Goal: Transaction & Acquisition: Purchase product/service

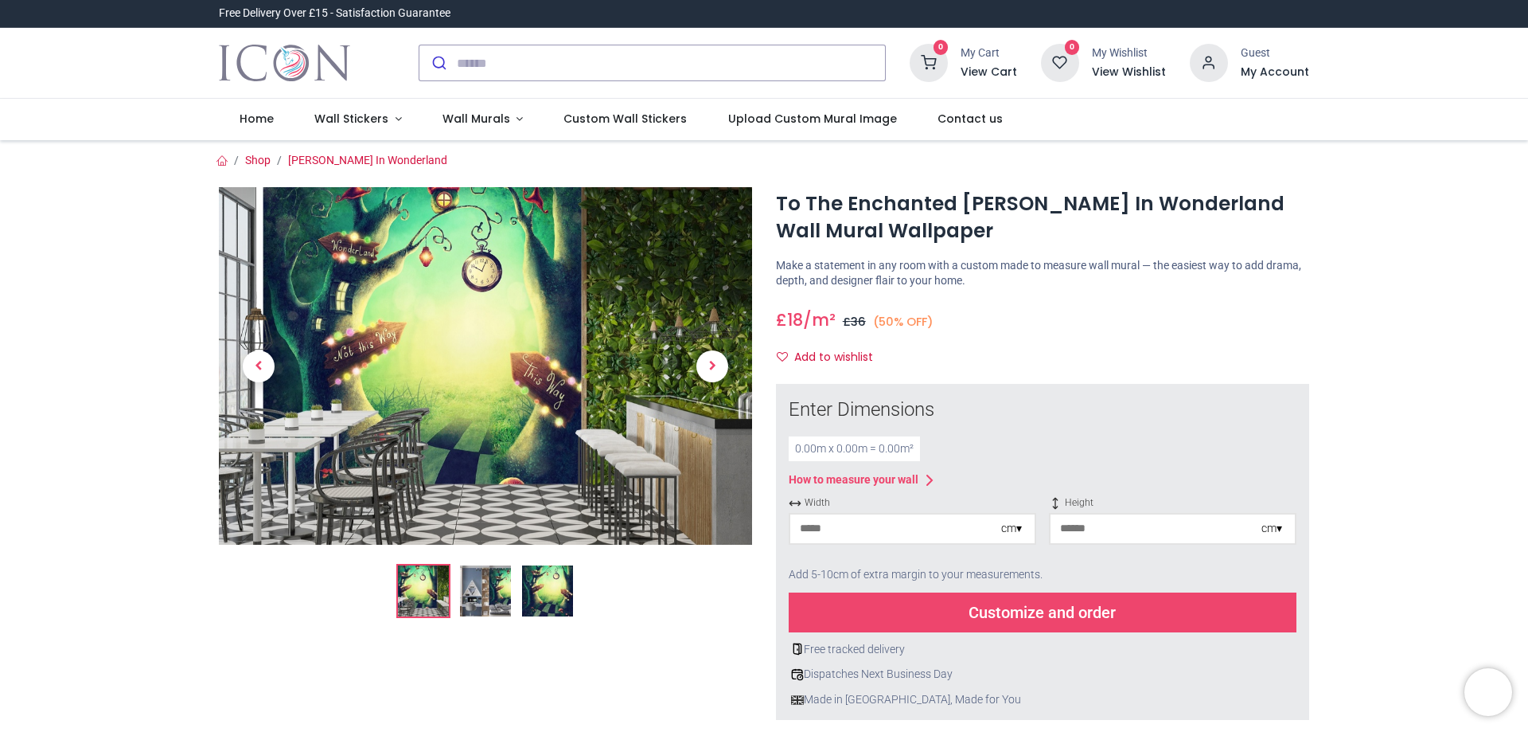
click at [1016, 529] on div "cm ▾" at bounding box center [1011, 529] width 21 height 16
click at [893, 506] on span "Width" at bounding box center [913, 503] width 248 height 14
click at [880, 538] on input "number" at bounding box center [895, 528] width 211 height 29
type input "**"
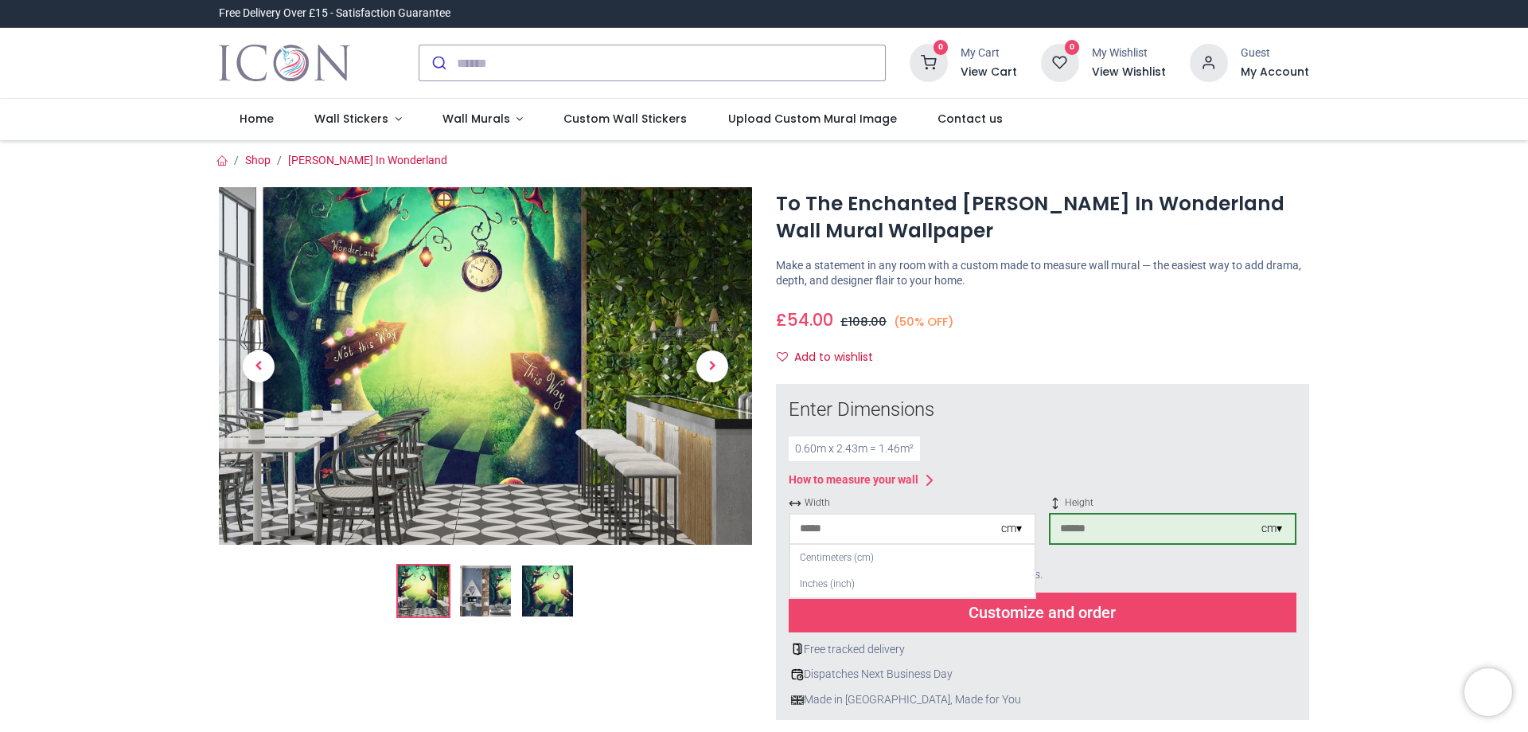
type input "***"
click at [1075, 619] on div "Customize and order" at bounding box center [1043, 612] width 508 height 40
click at [518, 397] on img at bounding box center [485, 365] width 533 height 357
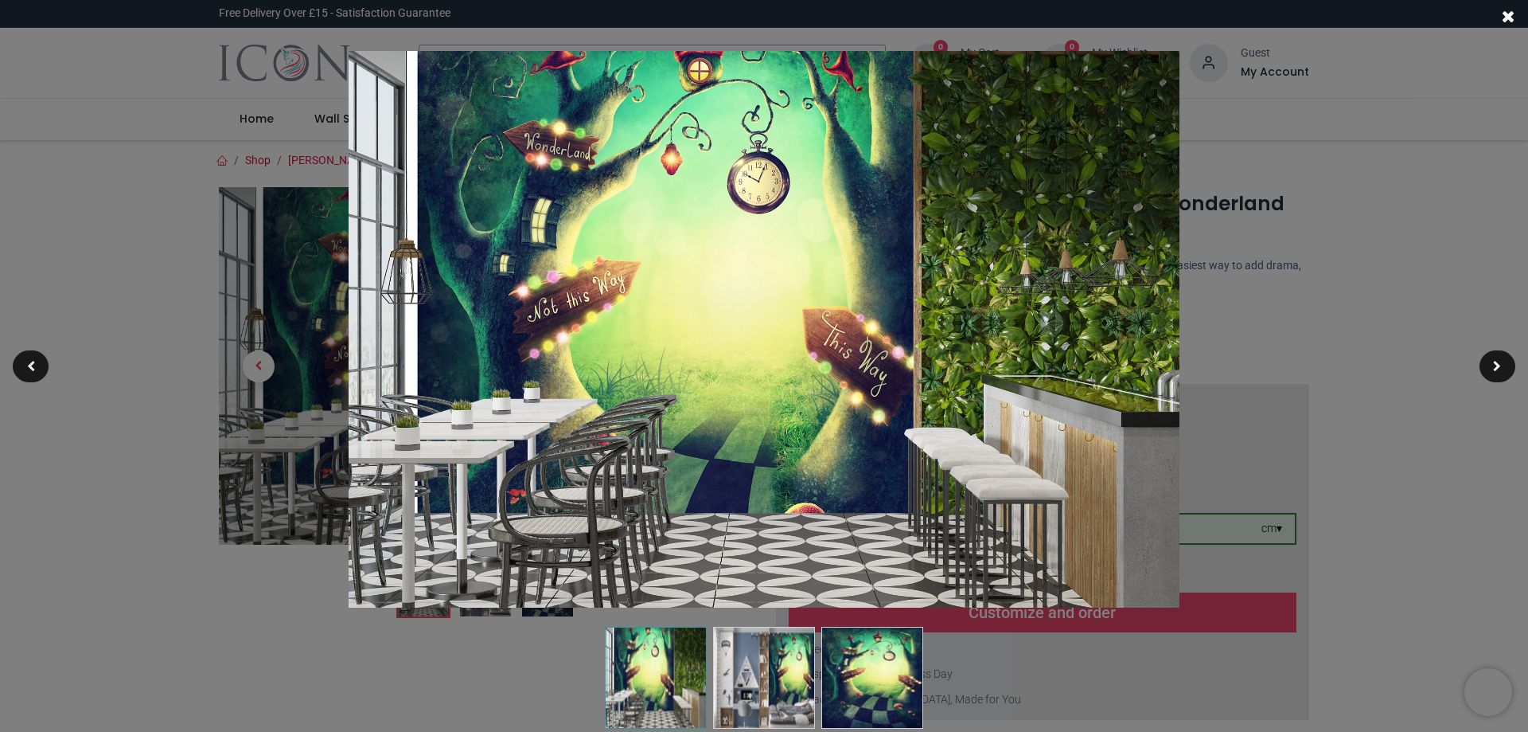
click at [744, 711] on img at bounding box center [764, 677] width 102 height 102
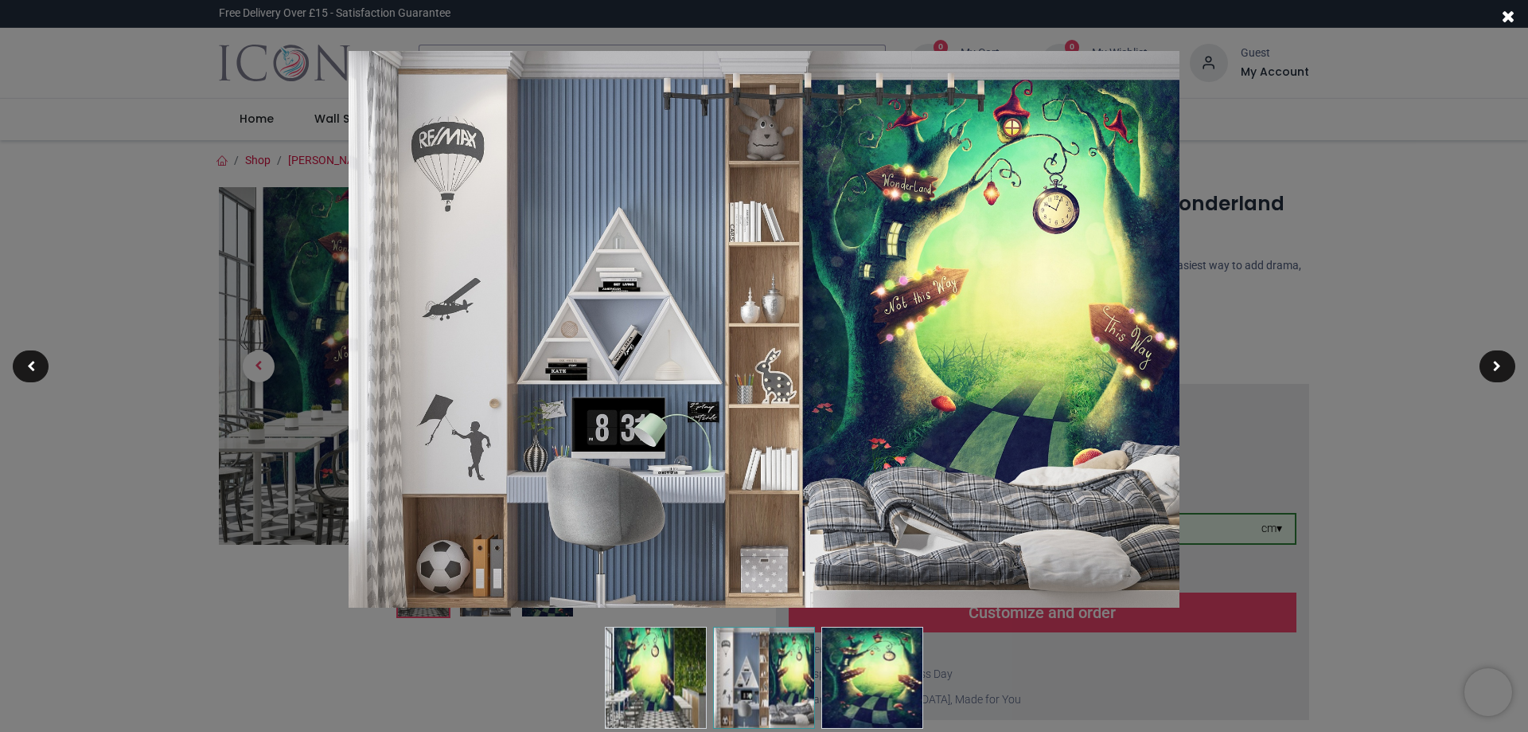
click at [853, 707] on img at bounding box center [872, 677] width 102 height 102
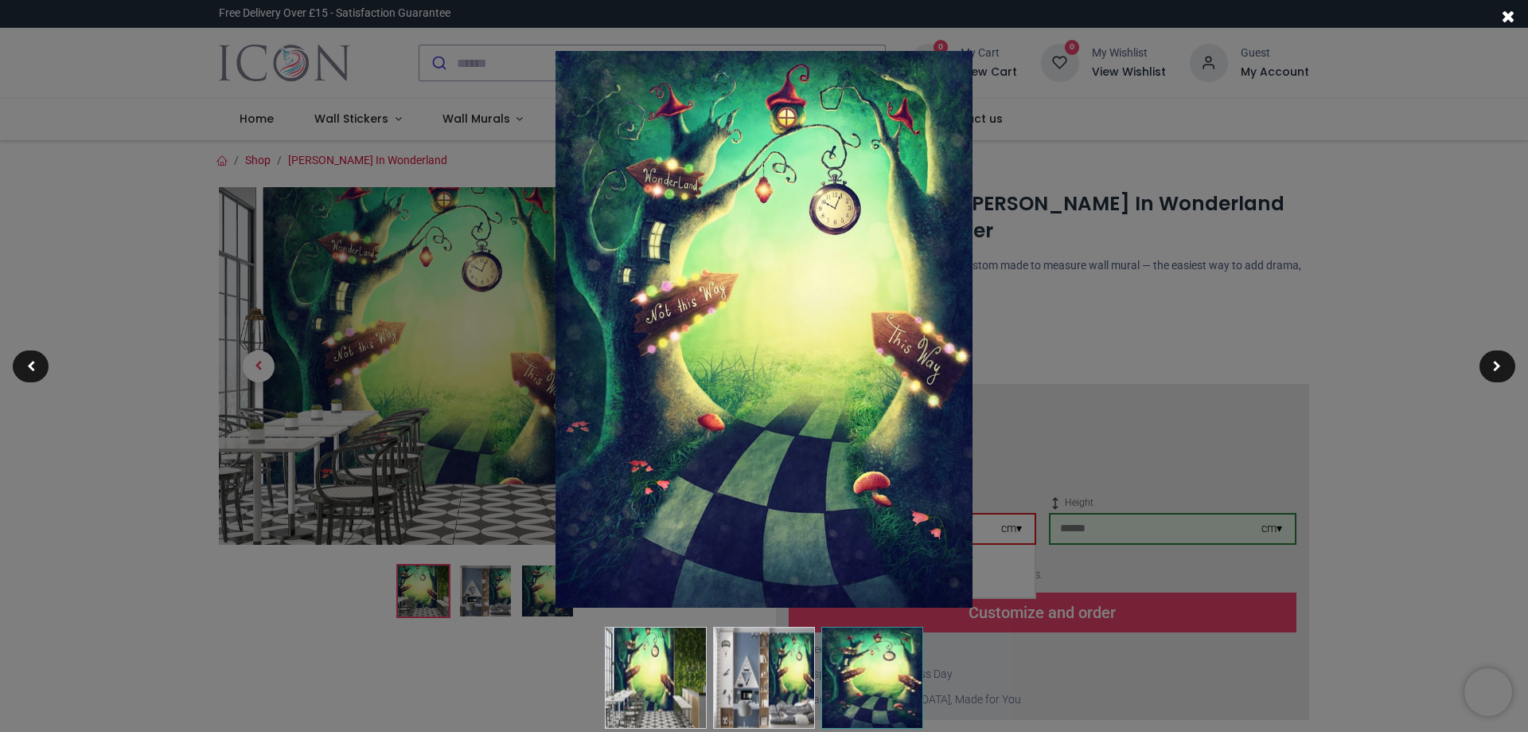
click at [886, 131] on img at bounding box center [764, 329] width 417 height 556
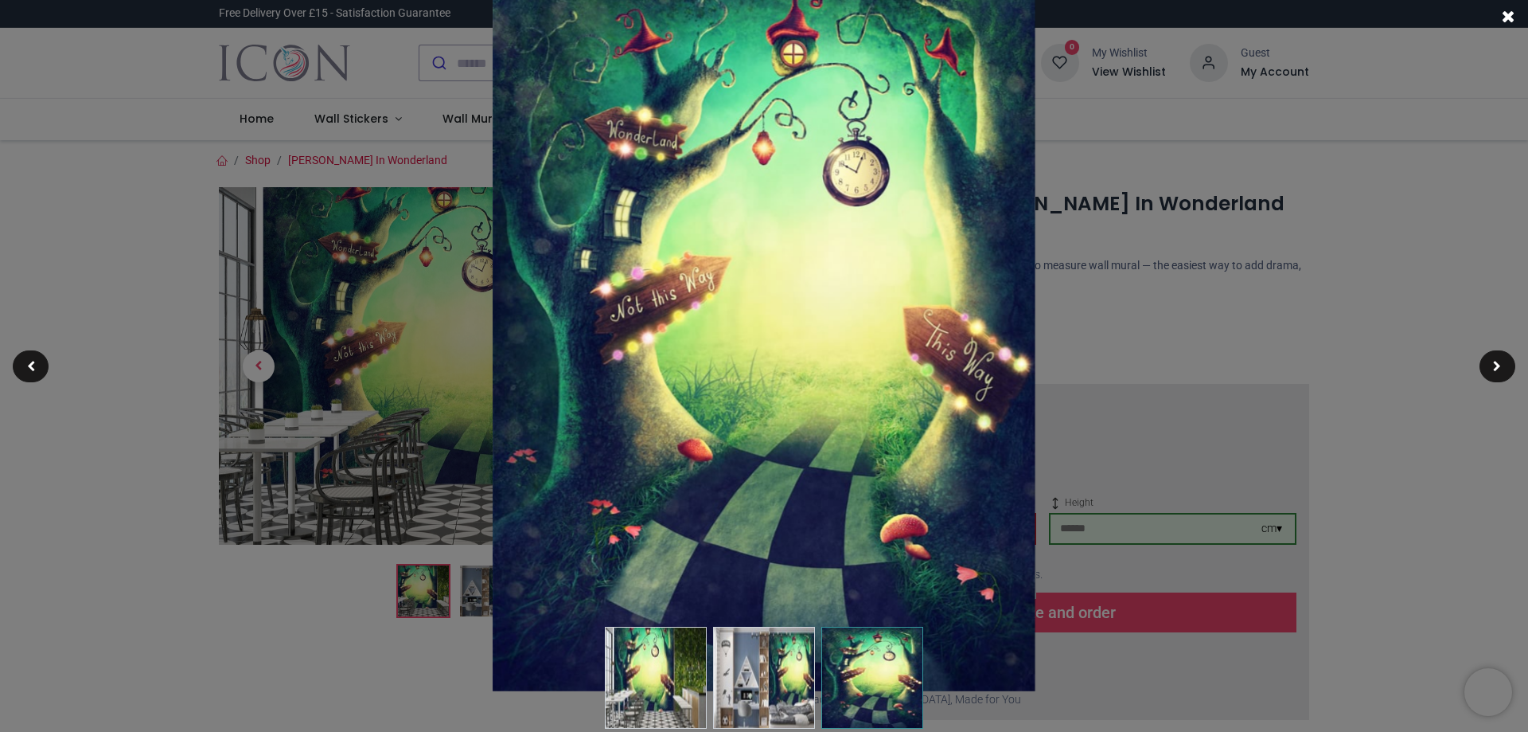
click at [590, 322] on img at bounding box center [764, 329] width 543 height 724
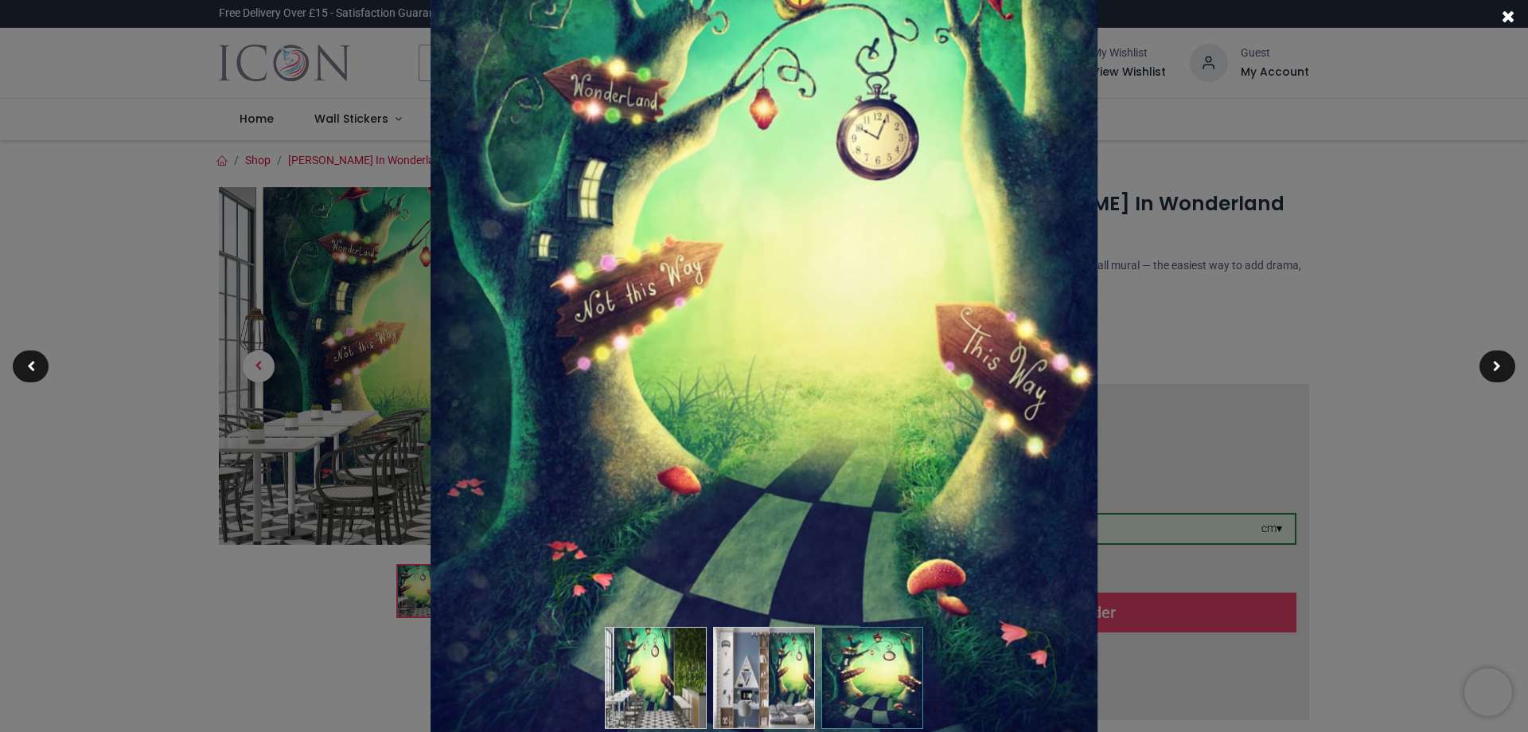
click at [851, 213] on img at bounding box center [765, 331] width 668 height 890
click at [134, 404] on div at bounding box center [764, 370] width 1528 height 732
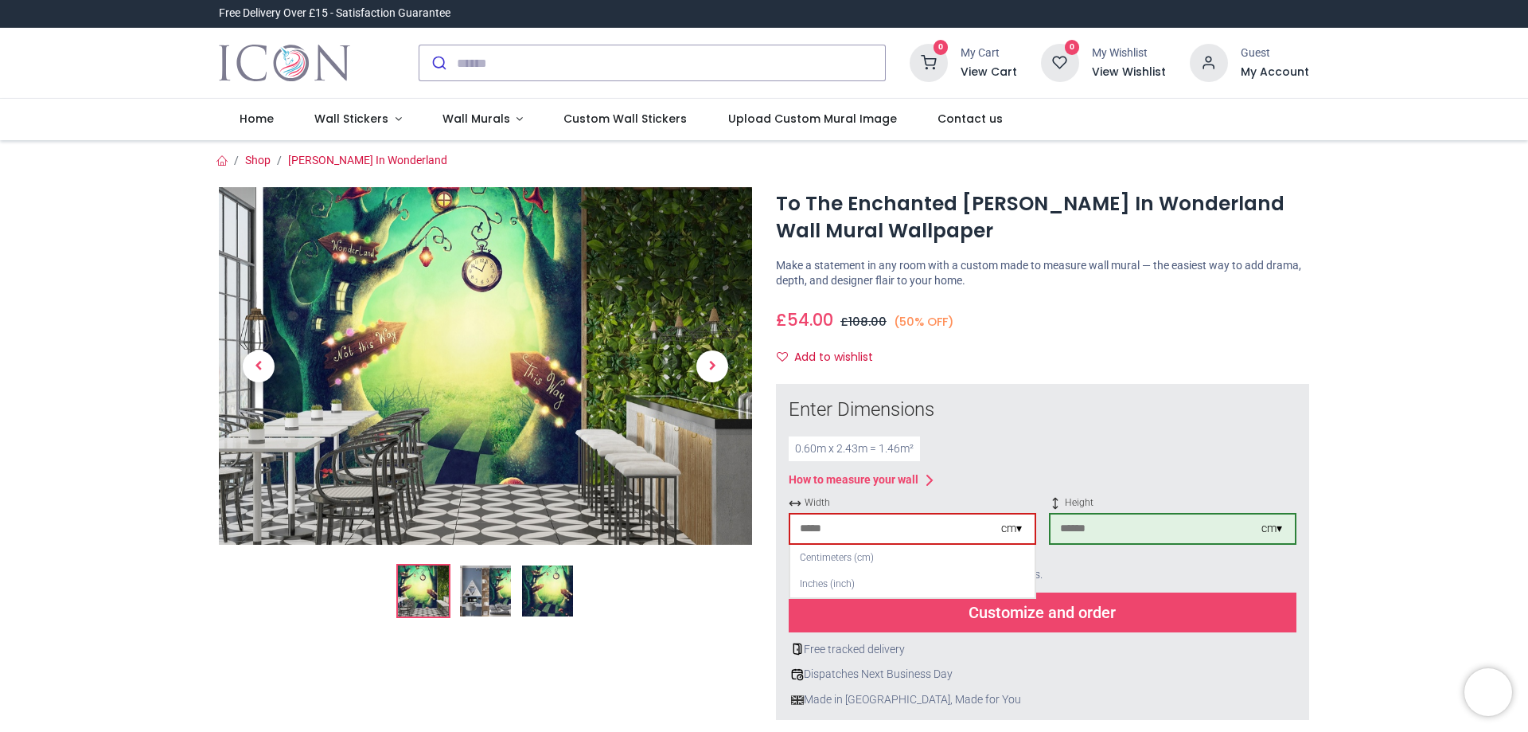
click at [829, 534] on input "**" at bounding box center [895, 528] width 211 height 29
type input "*"
type input "***"
click at [978, 611] on div "Customize and order" at bounding box center [1043, 612] width 508 height 40
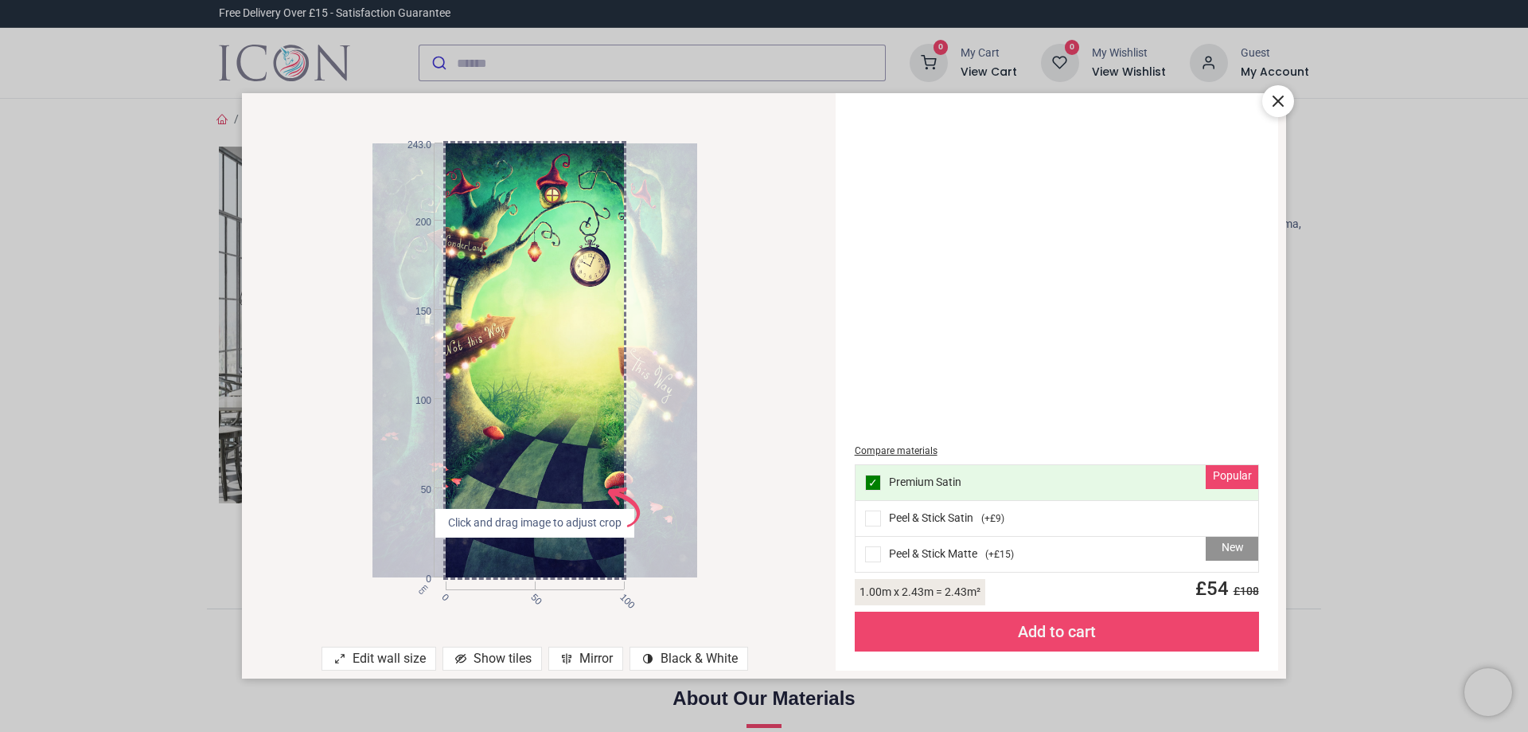
click at [376, 664] on div "Edit wall size" at bounding box center [379, 658] width 115 height 24
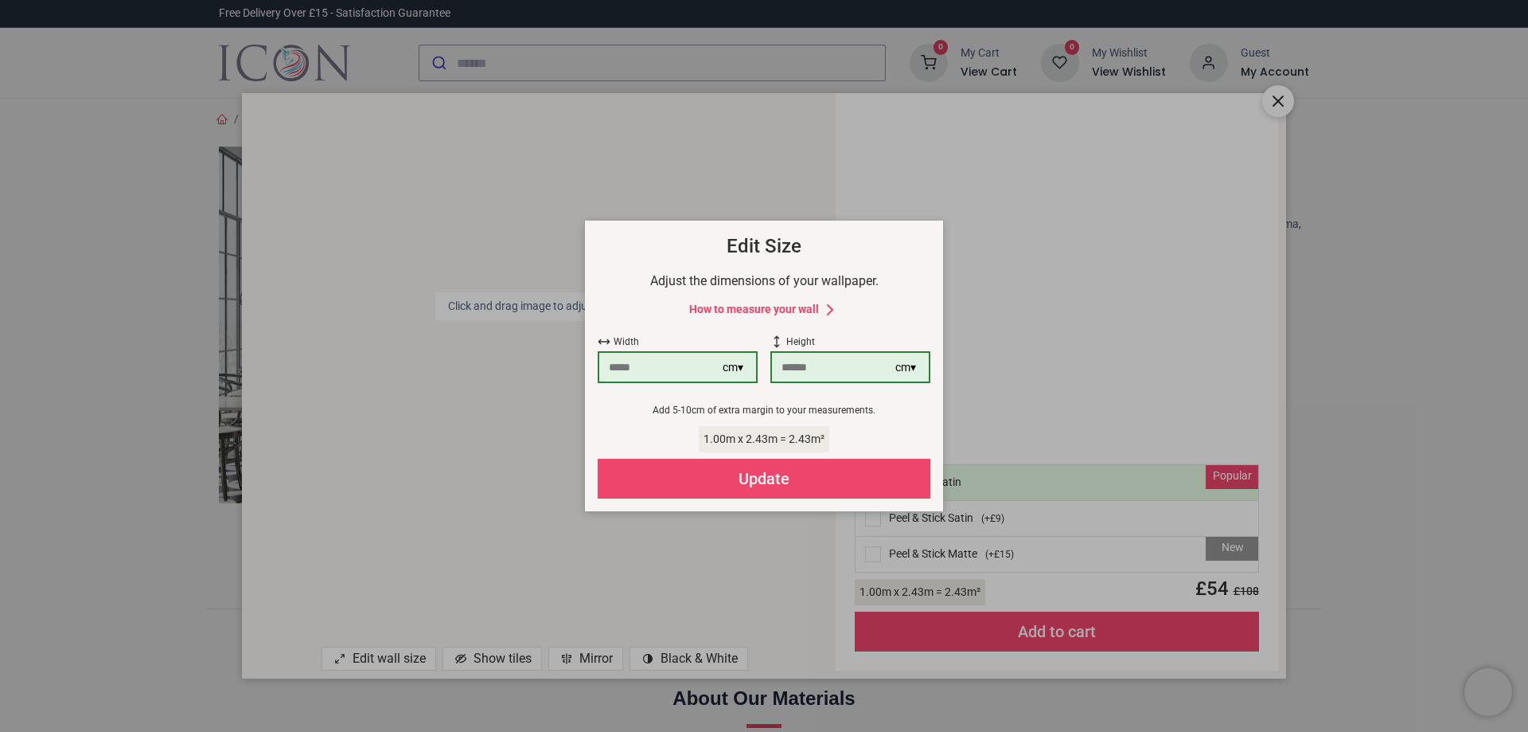
click at [738, 369] on div "cm ▾" at bounding box center [733, 368] width 21 height 16
click at [1278, 102] on div "× How to Measure Your Wall Standard Wall Measure from edge to edge at the wides…" at bounding box center [764, 366] width 1528 height 732
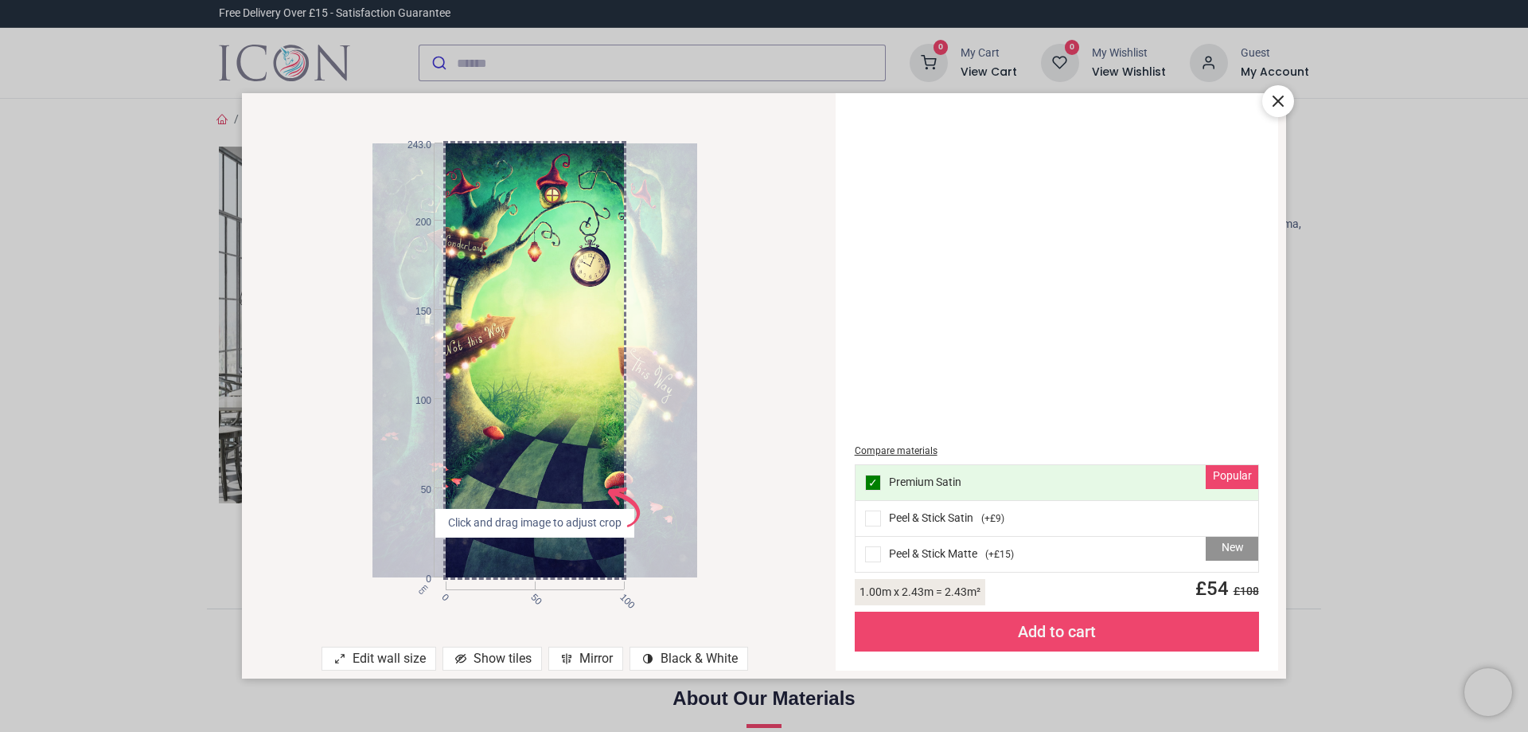
drag, startPoint x: 443, startPoint y: 318, endPoint x: 389, endPoint y: 319, distance: 53.3
click at [388, 319] on div "cm 0 50 100 0 50 100 150 200 243.0" at bounding box center [535, 359] width 325 height 433
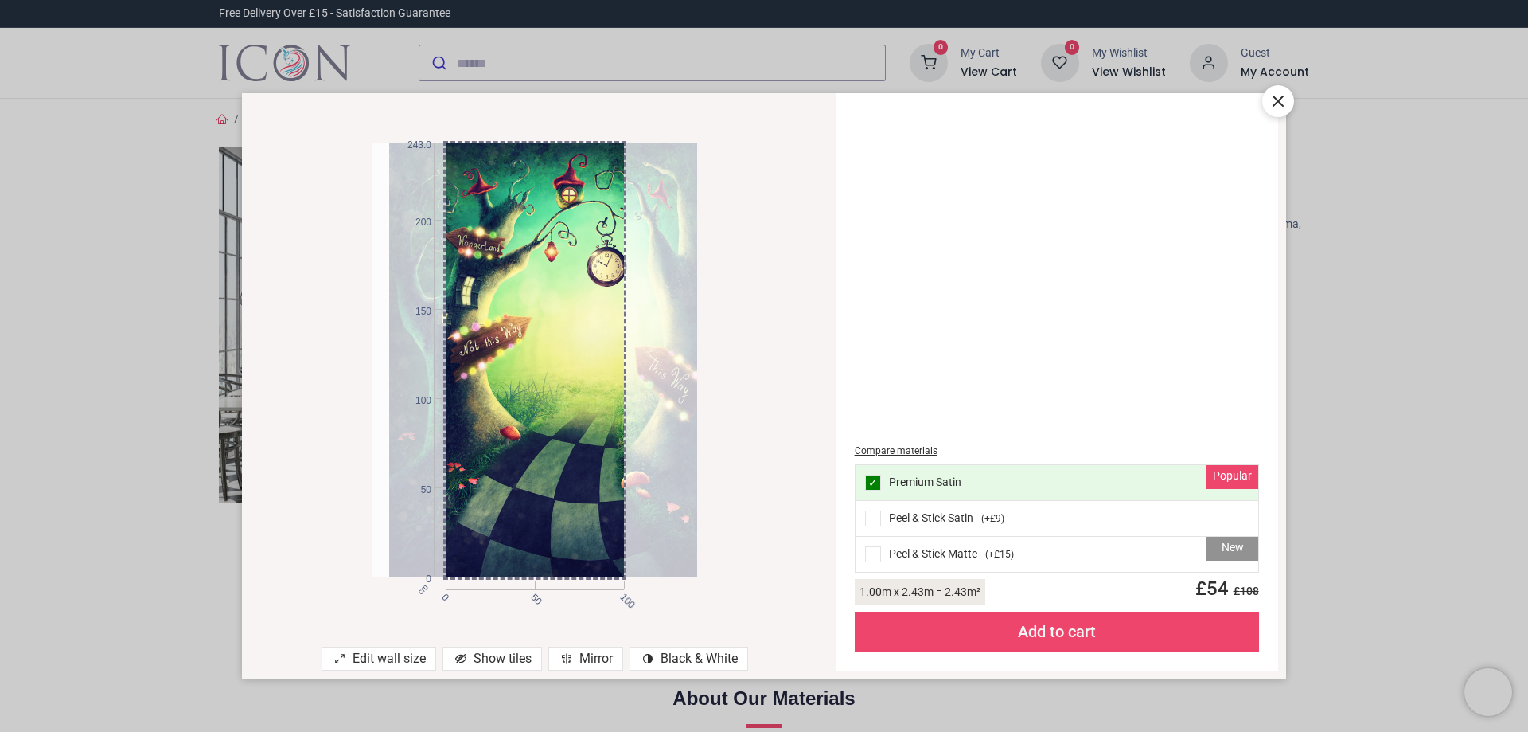
drag, startPoint x: 455, startPoint y: 560, endPoint x: 472, endPoint y: 563, distance: 17.0
click at [472, 563] on div at bounding box center [551, 359] width 325 height 433
drag, startPoint x: 579, startPoint y: 494, endPoint x: 579, endPoint y: 451, distance: 42.2
click at [579, 451] on div at bounding box center [551, 359] width 325 height 433
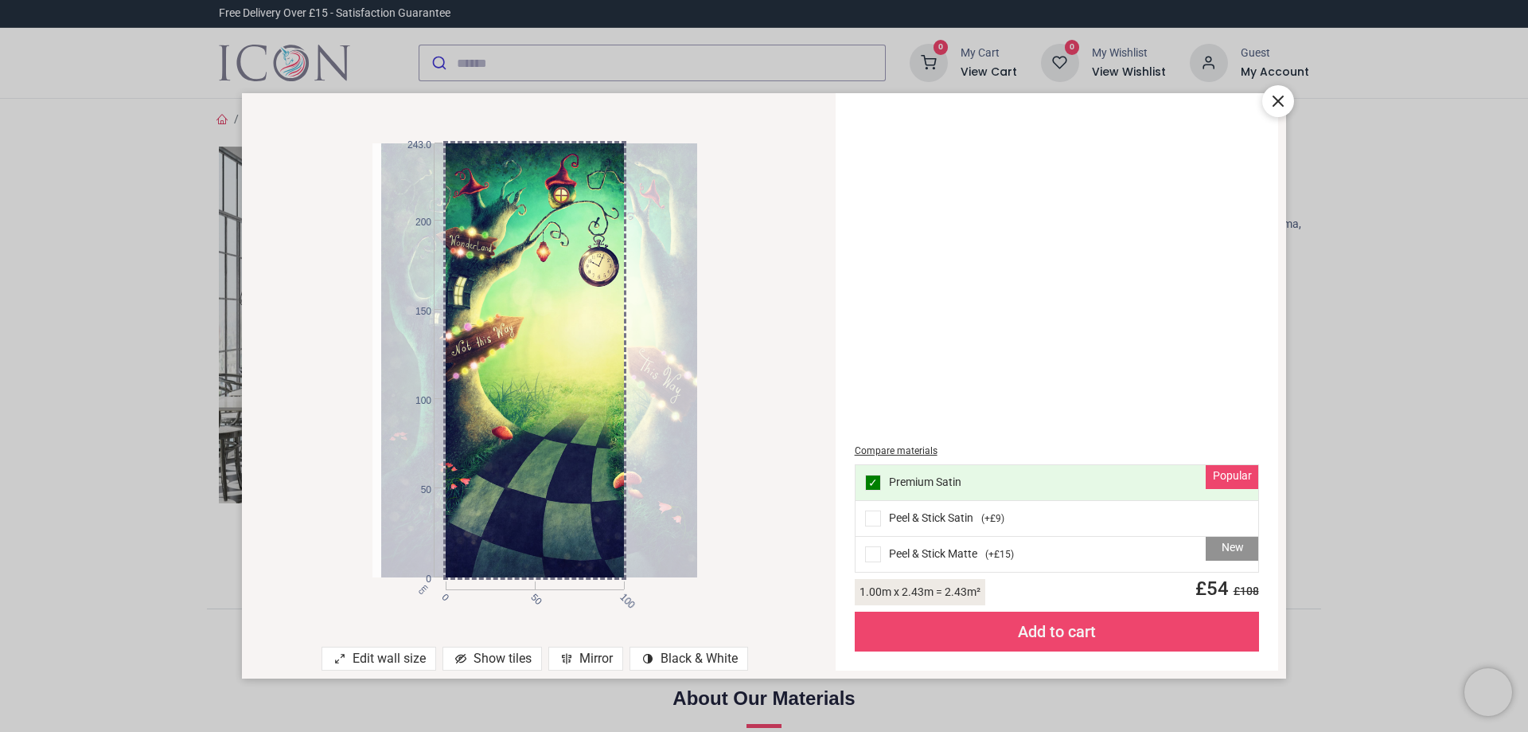
drag, startPoint x: 585, startPoint y: 341, endPoint x: 571, endPoint y: 349, distance: 16.8
click at [571, 349] on div at bounding box center [543, 359] width 325 height 433
click at [581, 333] on div at bounding box center [543, 359] width 325 height 433
click at [1286, 102] on icon at bounding box center [1278, 101] width 19 height 19
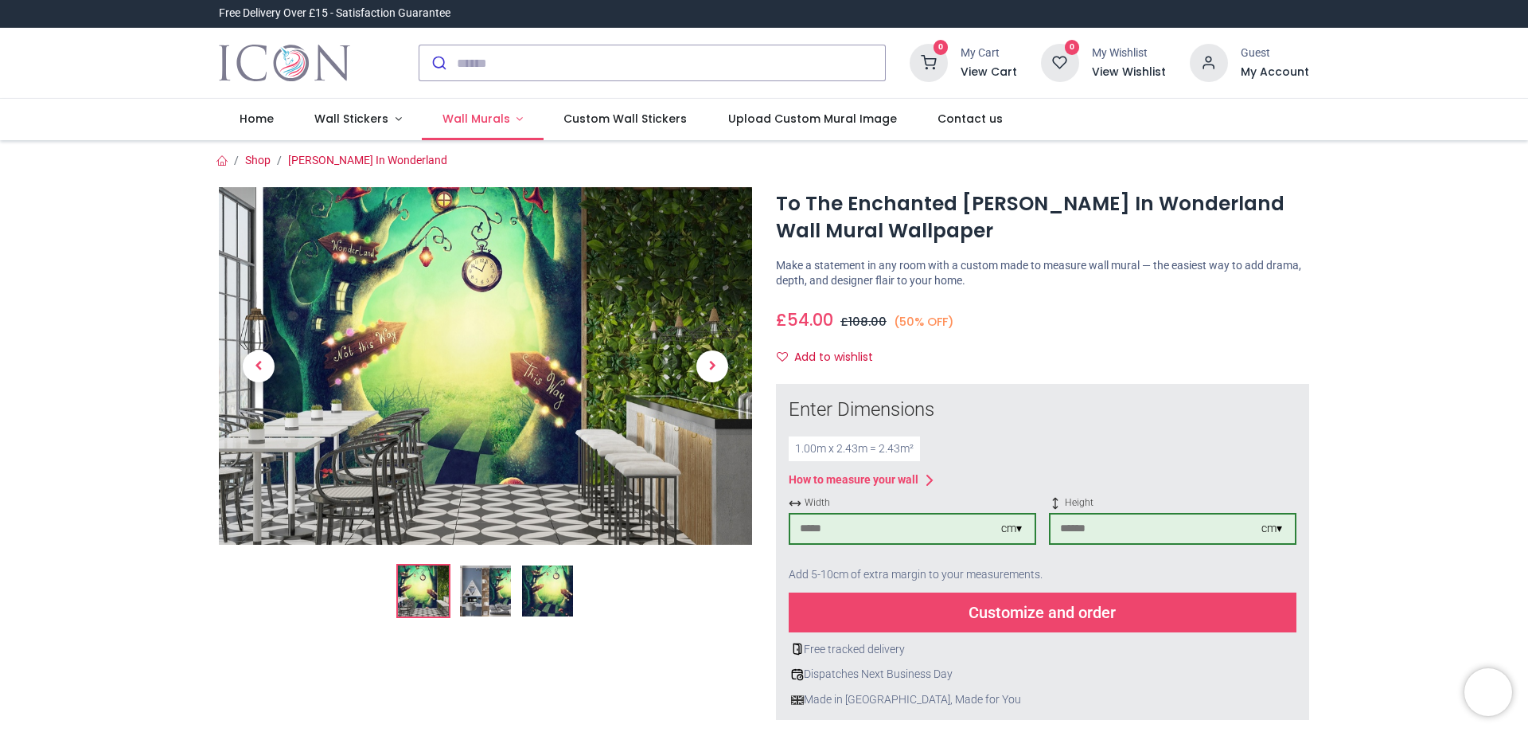
click at [466, 114] on span "Wall Murals" at bounding box center [477, 119] width 68 height 16
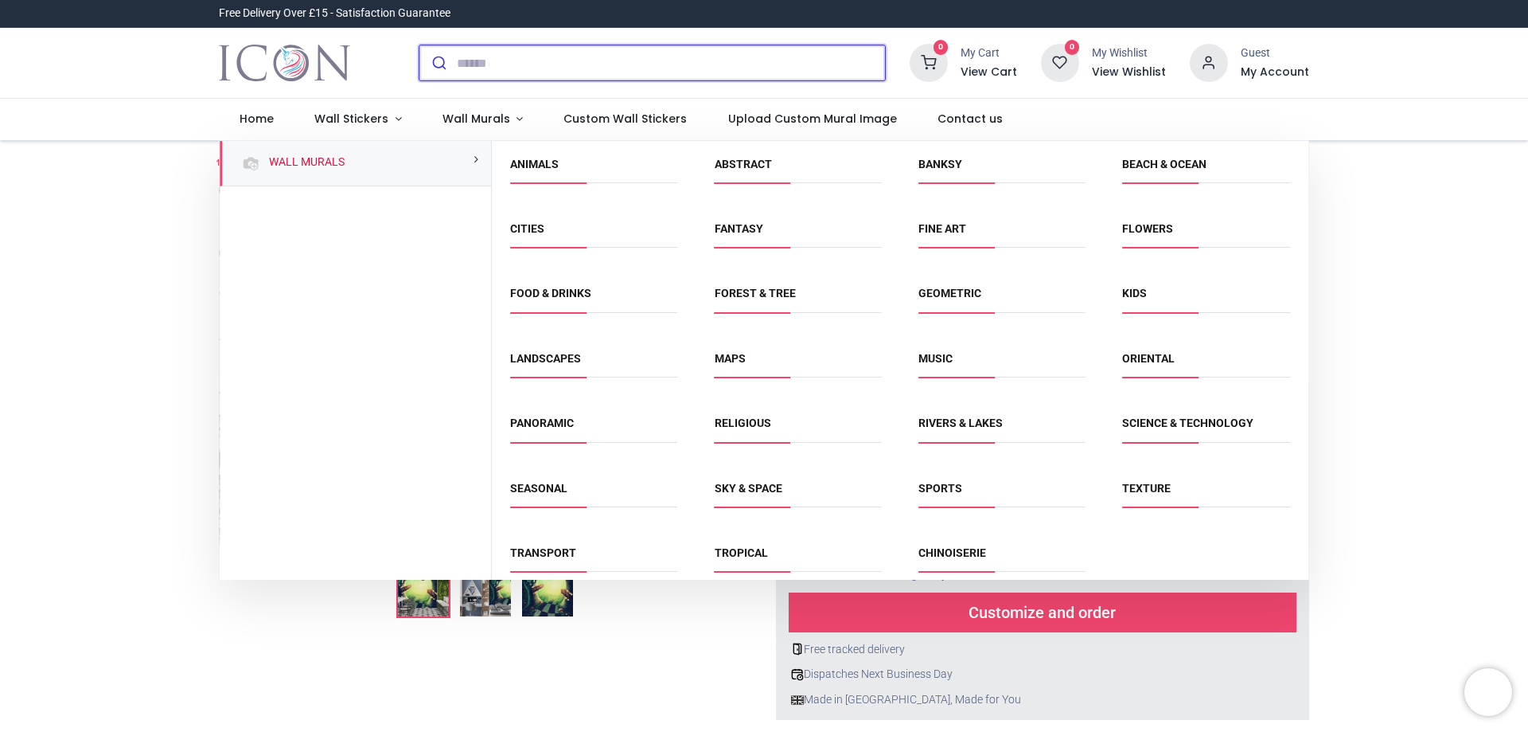
click at [552, 71] on input "search" at bounding box center [671, 62] width 428 height 35
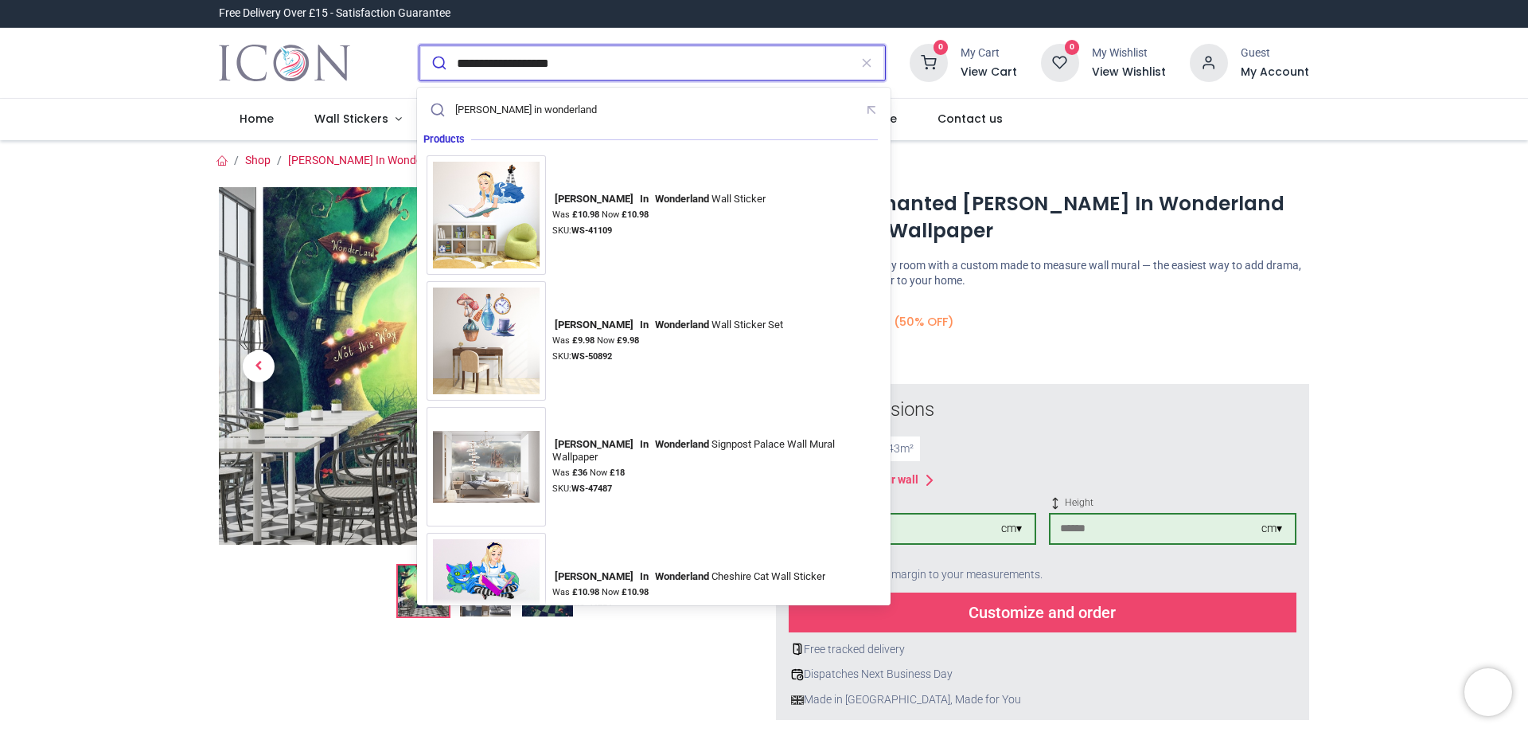
type input "**********"
click at [419, 45] on button "submit" at bounding box center [437, 62] width 37 height 35
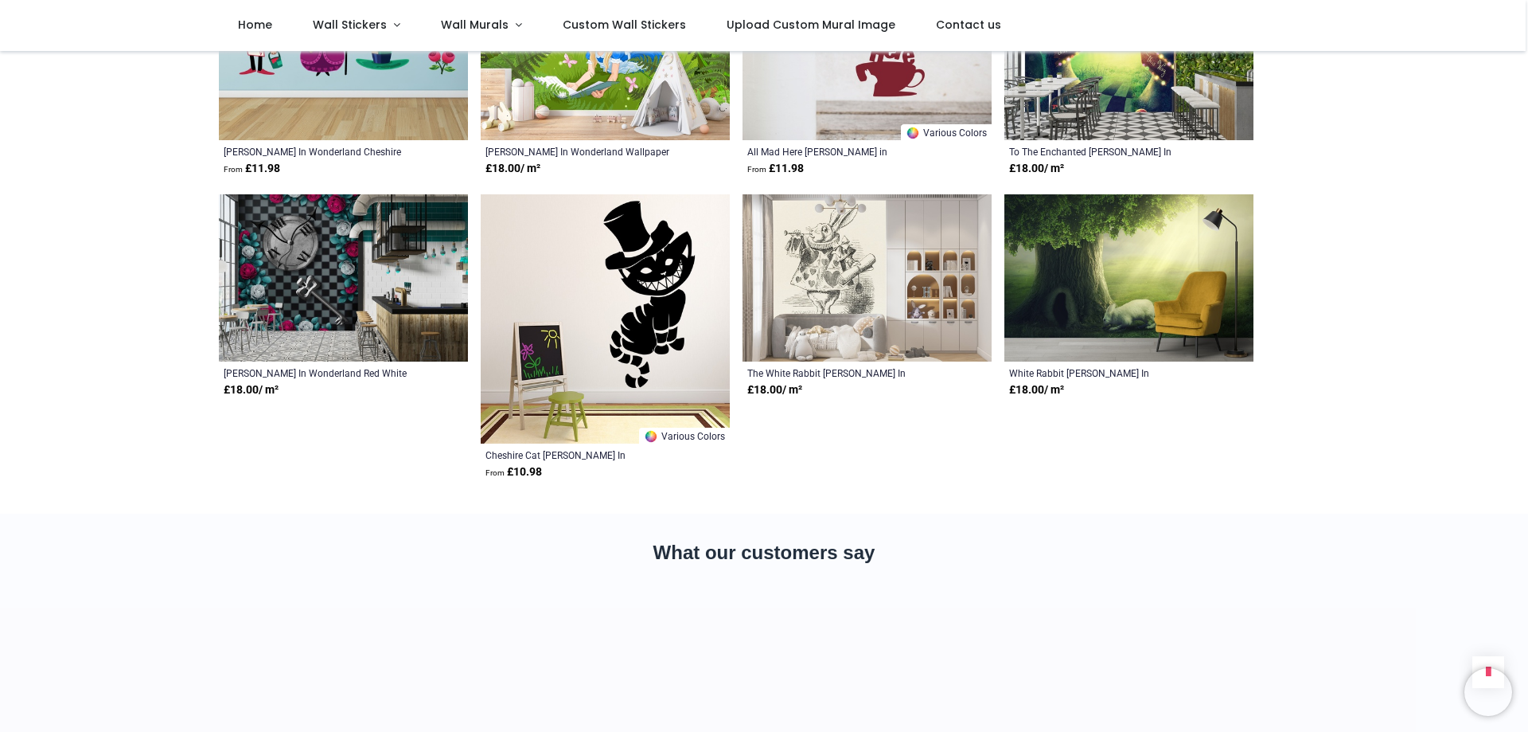
scroll to position [955, 0]
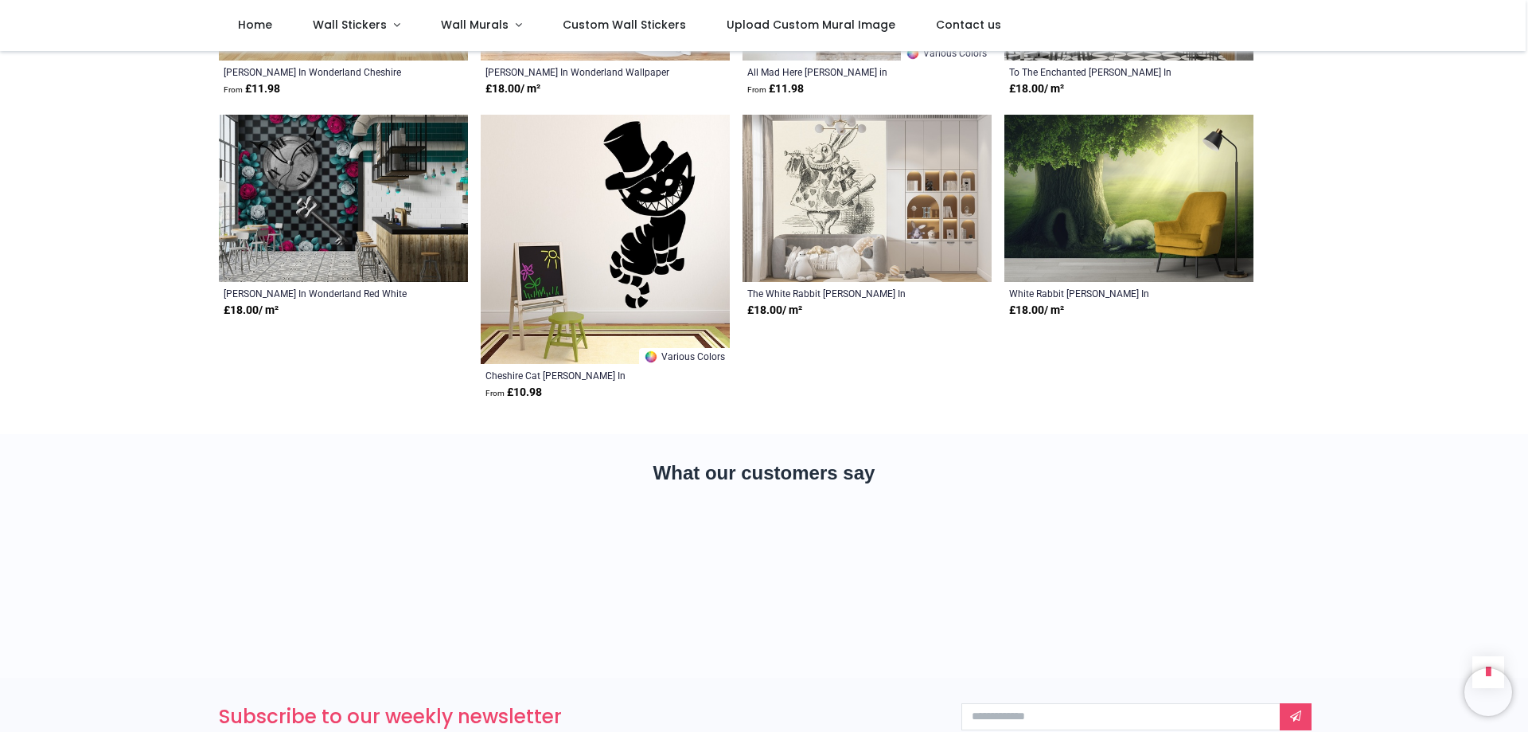
click at [296, 190] on img at bounding box center [343, 198] width 249 height 167
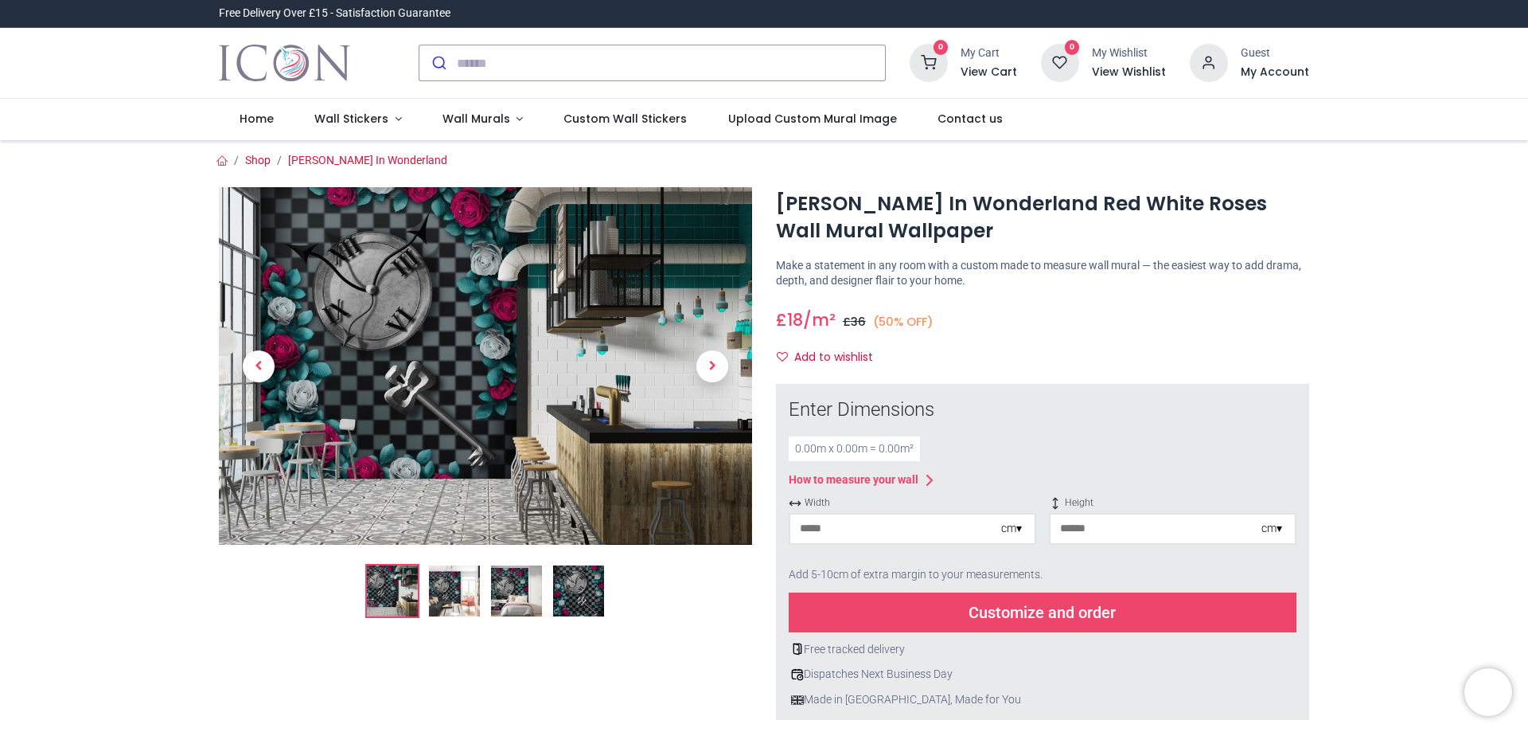
click at [882, 529] on input "number" at bounding box center [895, 528] width 211 height 29
type input "**"
click at [1122, 530] on input "number" at bounding box center [1156, 528] width 211 height 29
type input "***"
click at [1115, 623] on div "Customize and order" at bounding box center [1043, 612] width 508 height 40
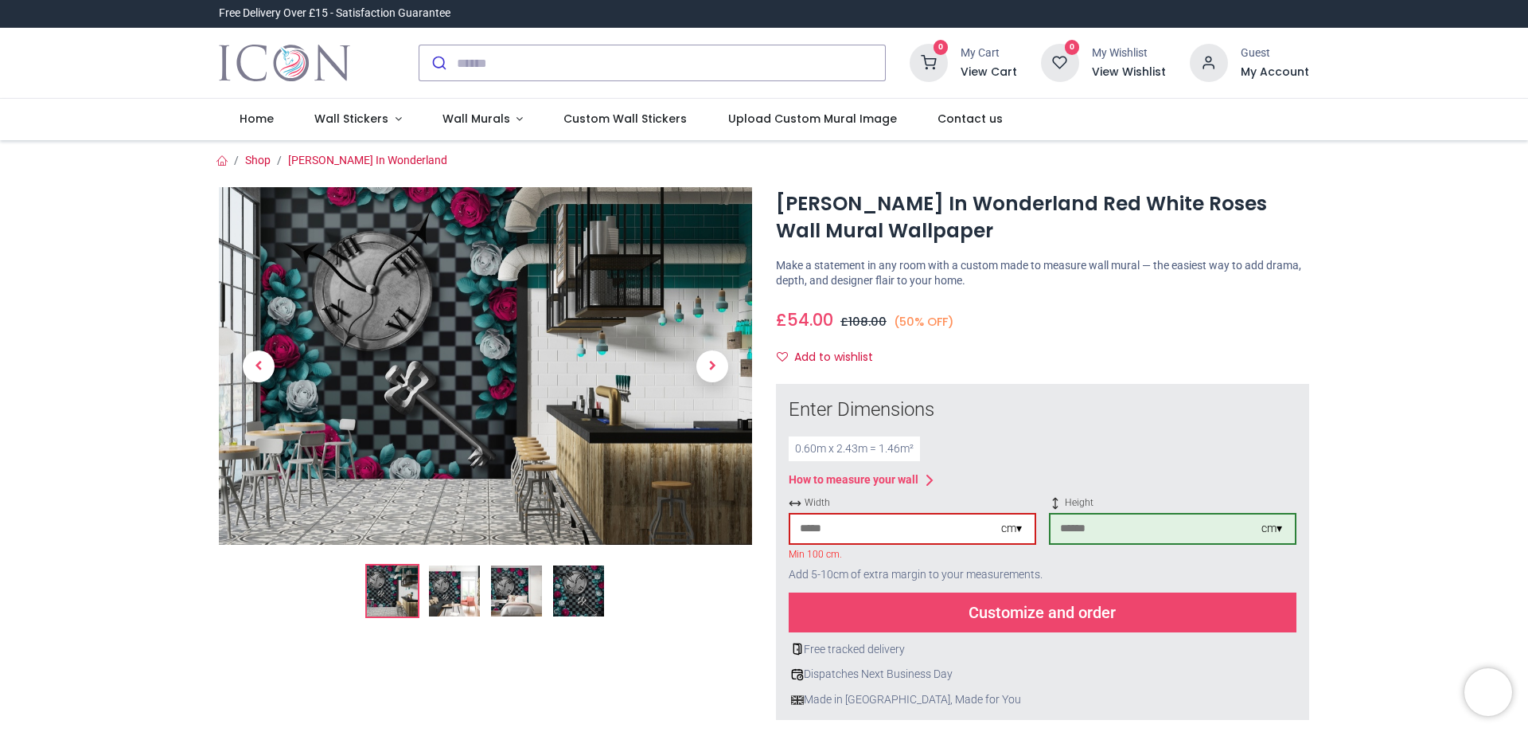
click at [1106, 621] on div "Customize and order" at bounding box center [1043, 612] width 508 height 40
click at [810, 530] on input "**" at bounding box center [895, 528] width 211 height 29
type input "*"
type input "***"
click at [896, 612] on div "Customize and order" at bounding box center [1043, 612] width 508 height 40
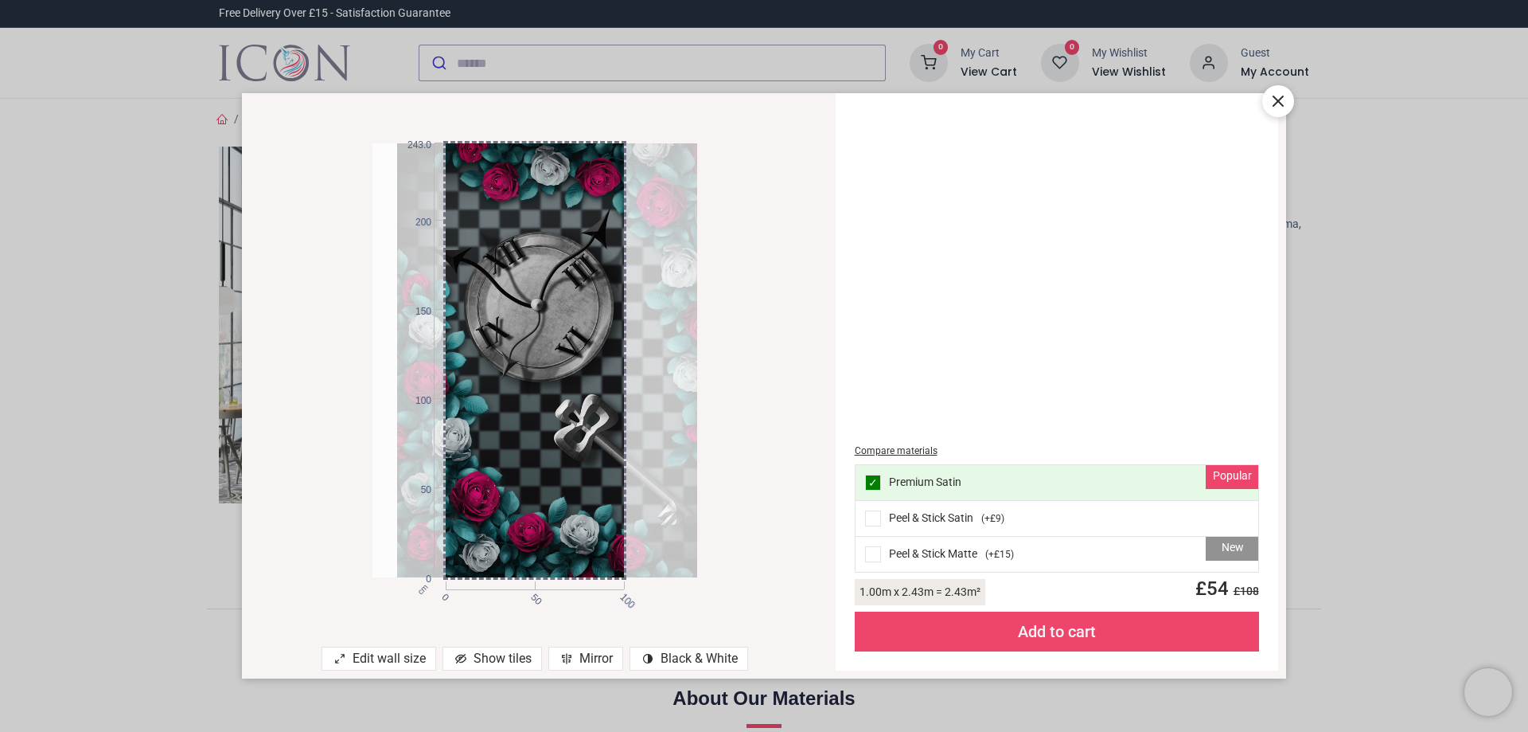
drag, startPoint x: 425, startPoint y: 423, endPoint x: 448, endPoint y: 424, distance: 23.1
click at [448, 424] on div "cm 0 50 100 0 50 100 150 200 243.0" at bounding box center [535, 359] width 325 height 433
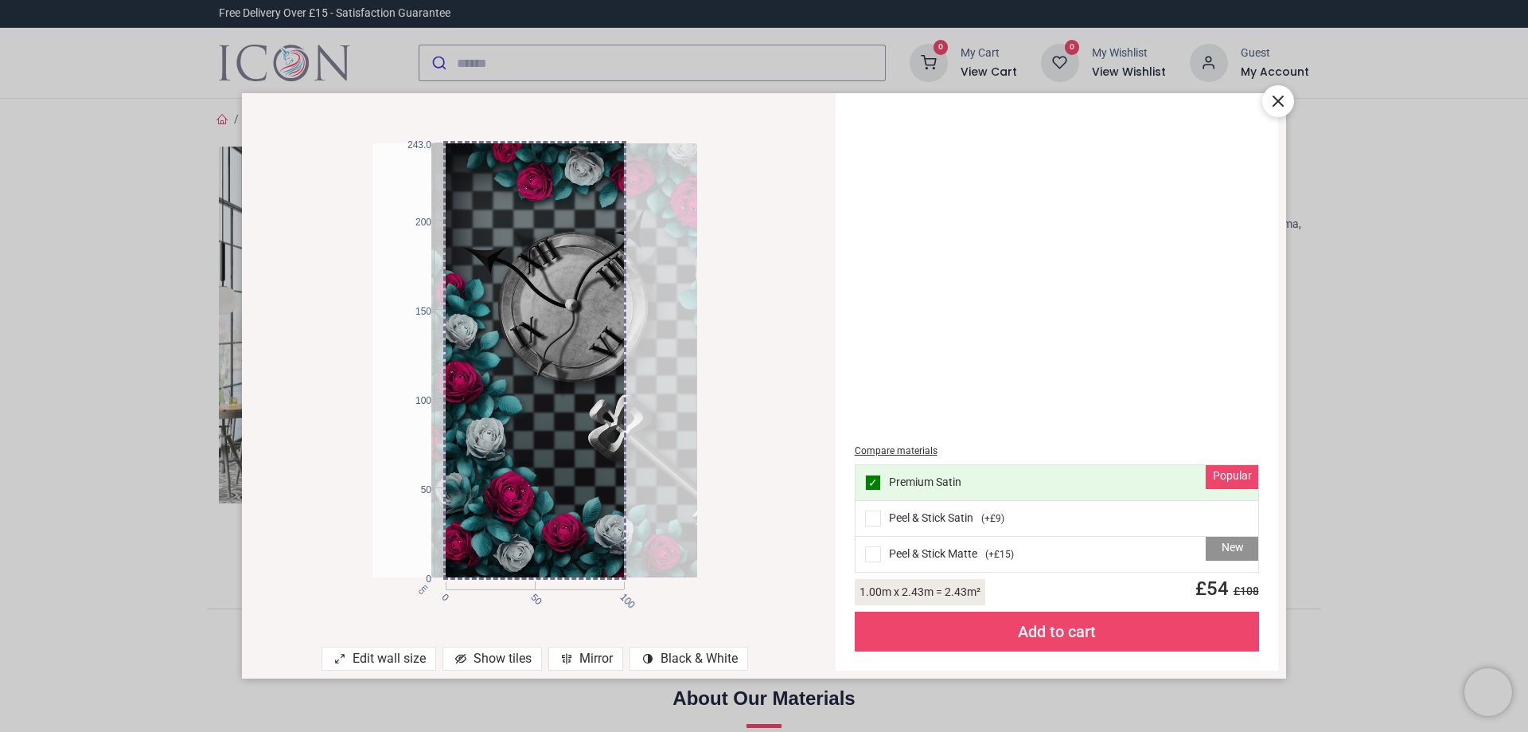
click at [1266, 99] on div at bounding box center [1278, 101] width 32 height 32
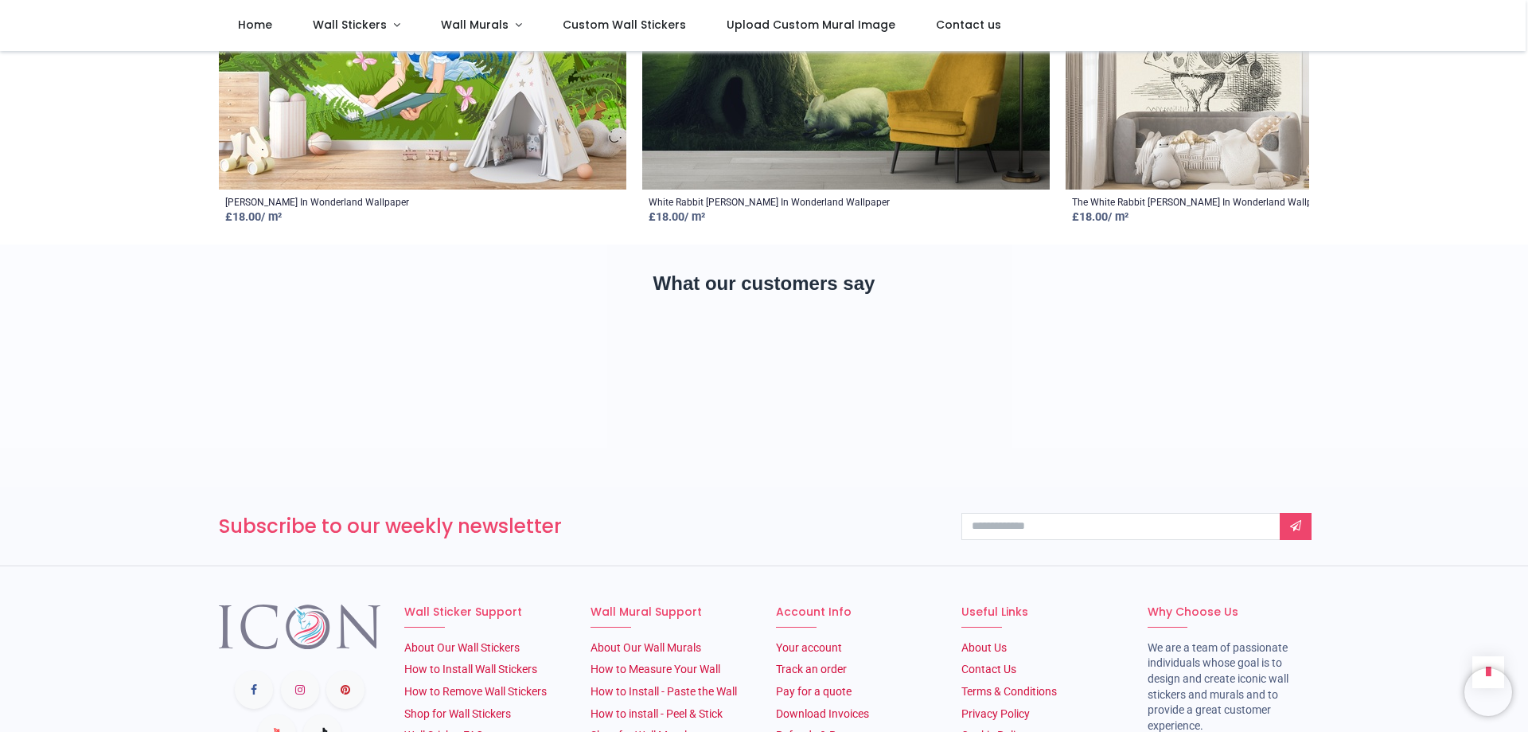
scroll to position [2569, 0]
